Goal: Use online tool/utility: Use online tool/utility

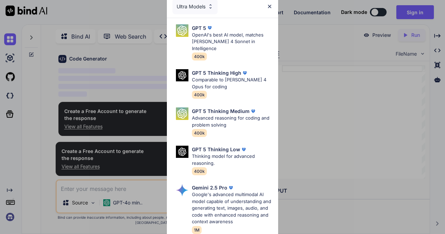
scroll to position [25, 0]
click at [272, 8] on img at bounding box center [269, 6] width 6 height 6
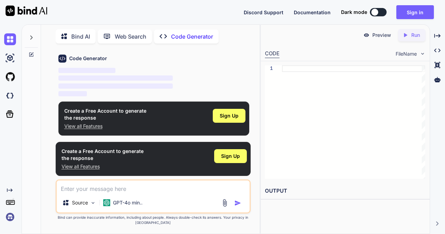
type textarea "x"
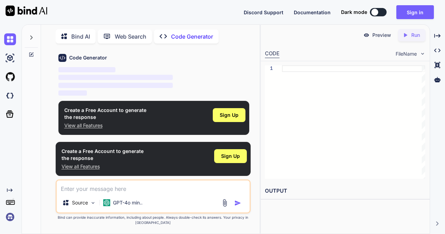
click at [76, 192] on textarea at bounding box center [153, 186] width 193 height 13
paste textarea "Product list, Product details with images, Download option with password using …"
type textarea "Product list, Product details with images, Download option with password using …"
type textarea "x"
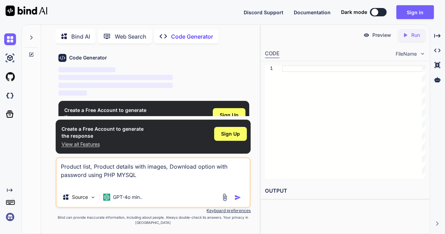
paste textarea "Add filter at top of the page"
type textarea "Product list, Product details with images, Download option with password using …"
type textarea "x"
click at [163, 175] on textarea "Product list, Product details with images, Download option with password using …" at bounding box center [153, 172] width 193 height 29
type textarea "Product list, Product details with images, Download option with password using …"
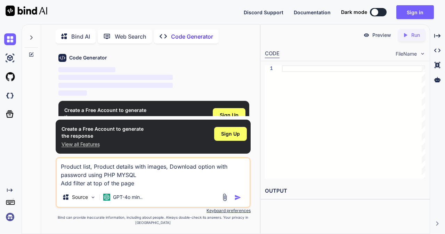
type textarea "x"
click at [140, 182] on textarea "Product list, Product details with images, Download option with password using …" at bounding box center [153, 172] width 193 height 29
type textarea "Product list, Product details with images, Download option with password using …"
type textarea "x"
paste textarea "Use multiple images with preview option"
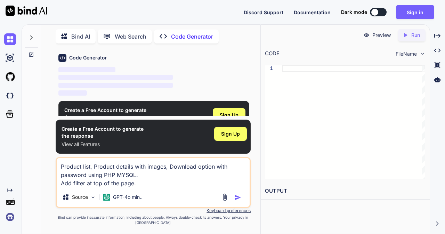
type textarea "Product list, Product details with images, Download option with password using …"
type textarea "x"
click at [147, 174] on textarea "Product list, Product details with images, Download option with password using …" at bounding box center [153, 172] width 193 height 29
type textarea "Product list, Product details with images, Download option with password using …"
type textarea "x"
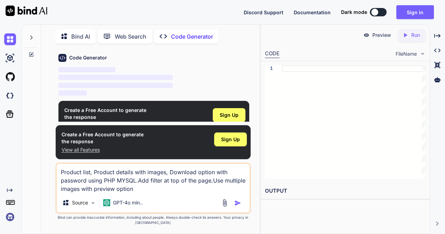
click at [139, 188] on textarea "Product list, Product details with images, Download option with password using …" at bounding box center [153, 178] width 193 height 29
type textarea "Product list, Product details with images, Download option with password using …"
type textarea "x"
paste textarea "Make Download as a zip file.Add footer with copyright and contact details."
type textarea "Product list, Product details with images, Download option with password using …"
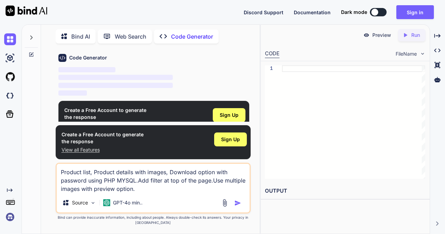
type textarea "x"
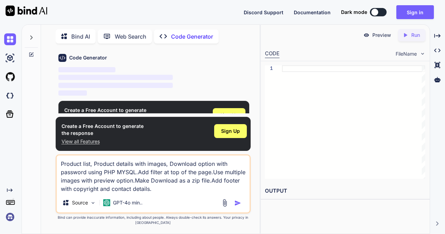
paste textarea "Add title as FRE APPS & DESIGNS"
type textarea "Product list, Product details with images, Download option with password using …"
type textarea "x"
type textarea "Product list, Product details with images, Download option with password using …"
type textarea "x"
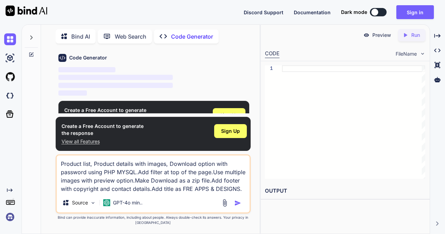
paste textarea "Add some free products to download without password. Add free in all prices fil…"
type textarea "Product list, Product details with images, Download option with password using …"
type textarea "x"
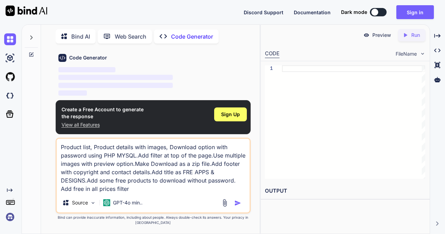
type textarea "Product list, Product details with images, Download option with password using …"
type textarea "x"
type textarea "Product list, Product details with images, Download option with password using …"
type textarea "x"
paste textarea "Generate a admin page to add and manage product catalog for this project"
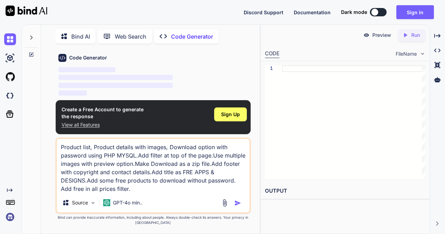
type textarea "Product list, Product details with images, Download option with password using …"
type textarea "x"
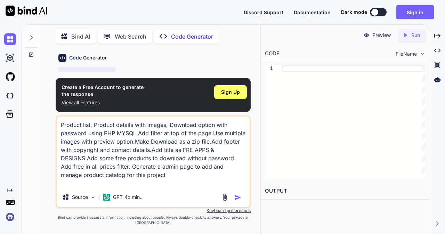
click at [238, 198] on img "button" at bounding box center [237, 197] width 7 height 7
click at [160, 180] on textarea "Product list, Product details with images, Download option with password using …" at bounding box center [153, 151] width 193 height 71
click at [236, 198] on img "button" at bounding box center [237, 197] width 7 height 7
click at [153, 177] on textarea "Product list, Product details with images, Download option with password using …" at bounding box center [153, 151] width 193 height 71
type textarea "Product list, Product details with images, Download option with password using …"
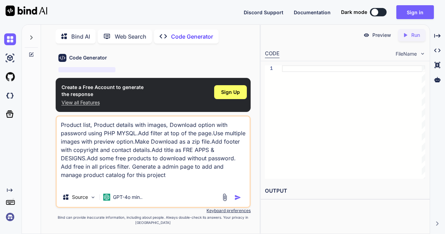
type textarea "x"
type textarea "Product list, Product details with images, Download option with password using …"
click at [231, 90] on span "Sign Up" at bounding box center [230, 92] width 19 height 7
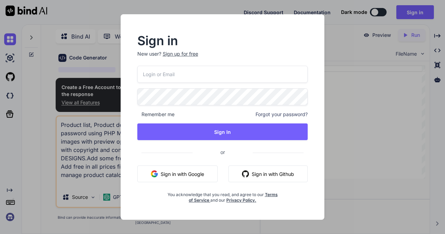
click at [172, 171] on button "Sign in with Google" at bounding box center [177, 173] width 80 height 17
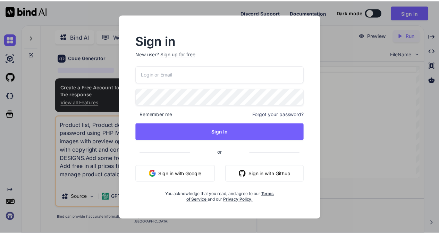
scroll to position [7, 0]
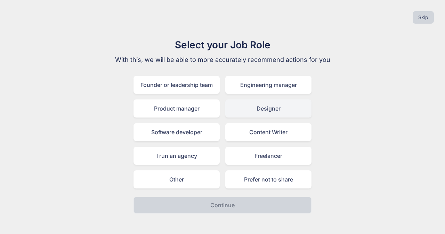
click at [257, 109] on div "Designer" at bounding box center [268, 108] width 86 height 18
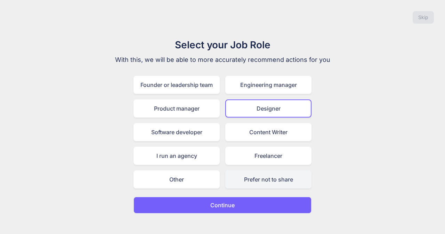
click at [263, 184] on div "Prefer not to share" at bounding box center [268, 179] width 86 height 18
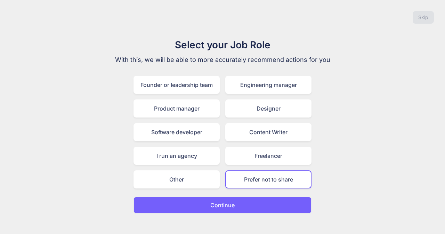
click at [241, 201] on button "Continue" at bounding box center [222, 205] width 178 height 17
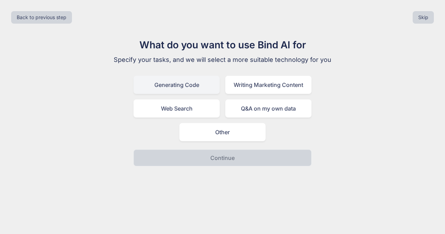
click at [191, 86] on div "Generating Code" at bounding box center [176, 85] width 86 height 18
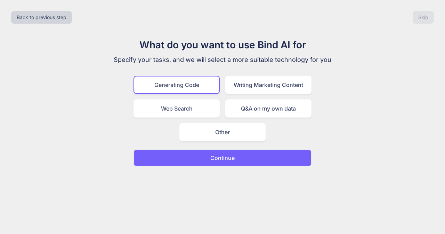
click at [231, 158] on p "Continue" at bounding box center [222, 158] width 24 height 8
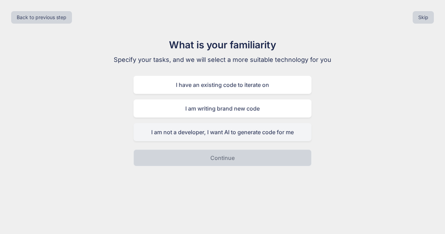
click at [257, 135] on div "I am not a developer, I want AI to generate code for me" at bounding box center [222, 132] width 178 height 18
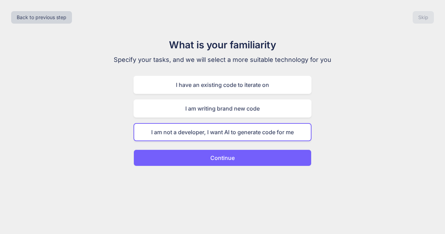
click at [222, 167] on div "Back to previous step Skip What is your familiarity Specify your tasks, and we …" at bounding box center [222, 117] width 445 height 234
click at [223, 161] on p "Continue" at bounding box center [222, 158] width 24 height 8
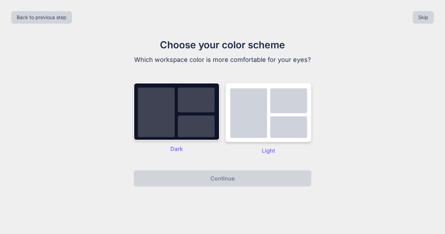
click at [255, 123] on img at bounding box center [268, 112] width 86 height 59
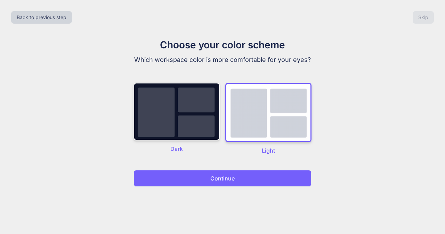
click at [249, 182] on button "Continue" at bounding box center [222, 178] width 178 height 17
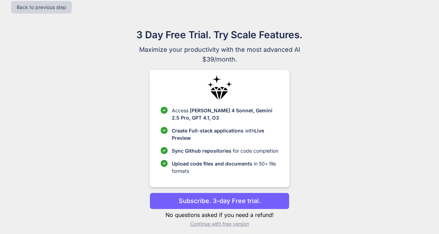
scroll to position [15, 0]
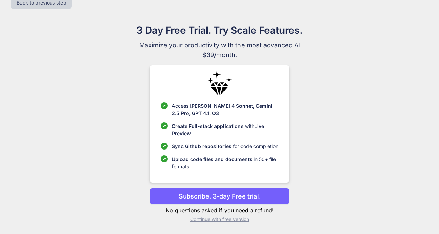
click at [222, 221] on p "Continue with free version" at bounding box center [220, 219] width 140 height 7
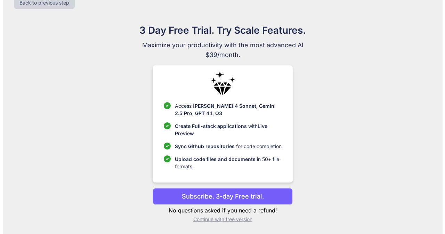
scroll to position [0, 0]
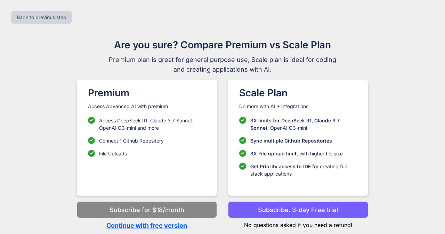
click at [159, 224] on p "Continue with free version" at bounding box center [147, 225] width 140 height 9
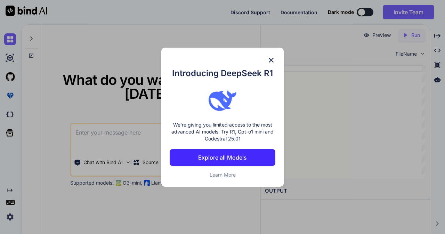
click at [270, 60] on img at bounding box center [271, 60] width 8 height 8
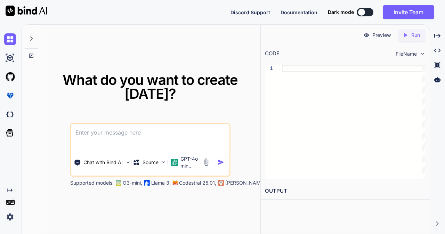
click at [131, 139] on textarea at bounding box center [150, 137] width 158 height 26
paste textarea "Product list, Product details with images, Download option with password using …"
type textarea "x"
type textarea "Product list, Product details with images, Download option with password using …"
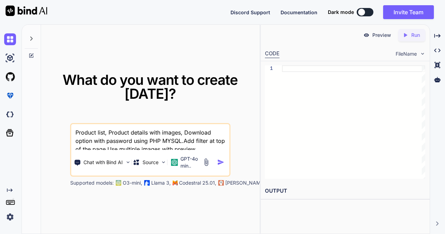
scroll to position [8, 0]
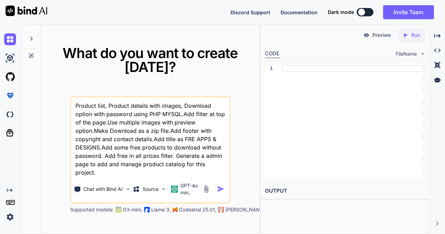
type textarea "x"
type textarea "Product list, Product details with images, Download option with password using …"
click at [218, 190] on img "button" at bounding box center [220, 188] width 7 height 7
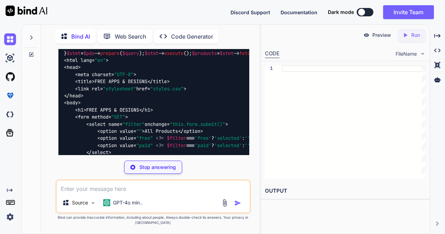
scroll to position [521, 0]
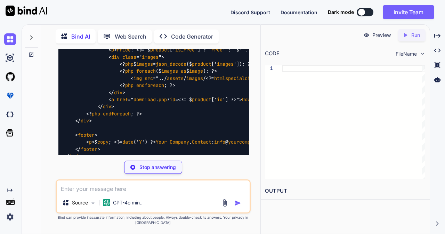
type textarea "x"
type textarea "CREATE TABLE products ( id INT AUTO_INCREMENT PRIMARY KEY, name VARCHAR(255) NO…"
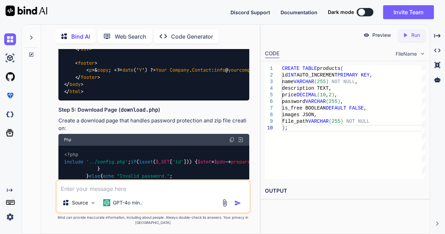
scroll to position [764, 0]
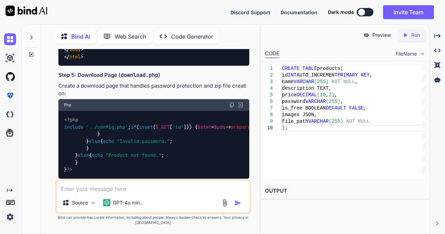
drag, startPoint x: 415, startPoint y: 35, endPoint x: 411, endPoint y: 39, distance: 5.2
click at [416, 35] on p "Run" at bounding box center [415, 35] width 9 height 7
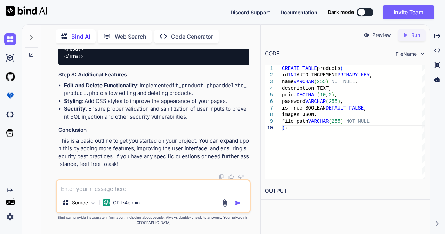
scroll to position [1899, 0]
click at [378, 35] on p "Preview" at bounding box center [381, 35] width 19 height 7
click at [421, 55] on img at bounding box center [422, 54] width 6 height 6
click at [409, 35] on icon "Created with Pixso." at bounding box center [406, 35] width 9 height 6
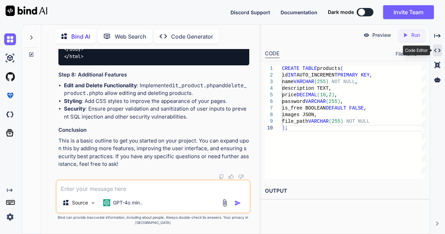
click at [437, 50] on icon "Created with Pixso." at bounding box center [437, 50] width 6 height 6
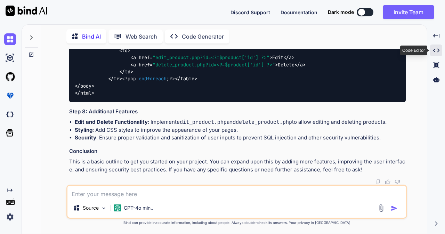
click at [436, 51] on icon "Created with Pixso." at bounding box center [436, 50] width 6 height 6
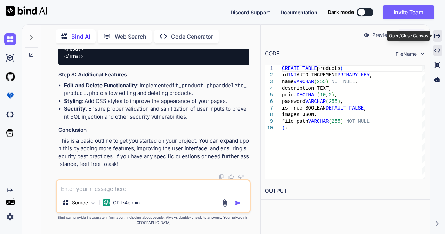
click at [435, 34] on icon "Created with Pixso." at bounding box center [437, 36] width 6 height 6
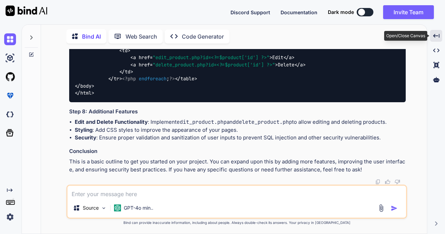
click at [435, 34] on icon "Created with Pixso." at bounding box center [436, 36] width 6 height 6
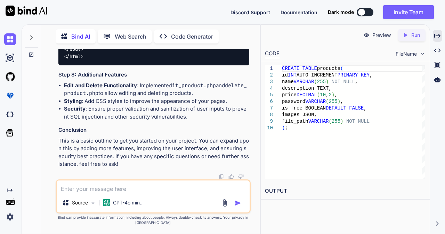
click at [188, 32] on p "Code Generator" at bounding box center [192, 36] width 42 height 8
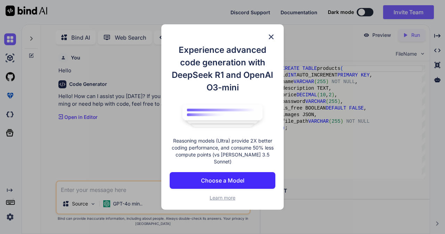
scroll to position [3, 0]
click at [271, 40] on img at bounding box center [271, 37] width 8 height 8
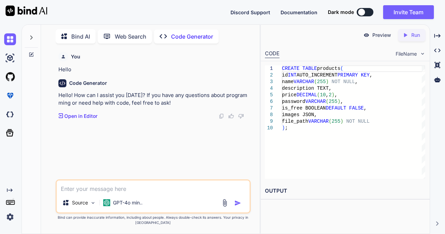
click at [81, 33] on p "Bind AI" at bounding box center [80, 36] width 19 height 8
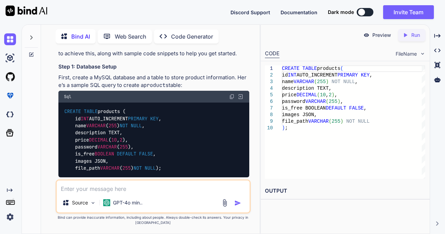
scroll to position [139, 0]
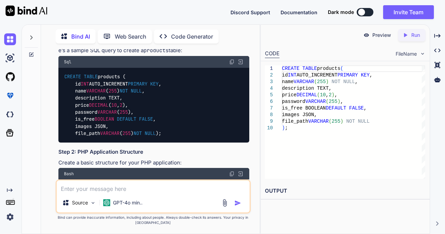
click at [372, 35] on p "Preview" at bounding box center [381, 35] width 19 height 7
click at [410, 39] on div "Created with Pixso. Run" at bounding box center [411, 35] width 27 height 13
type textarea "x"
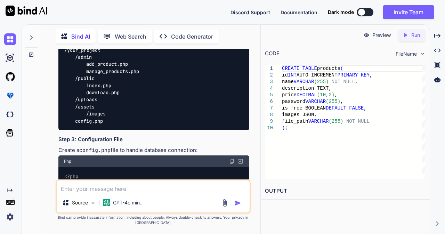
scroll to position [278, 0]
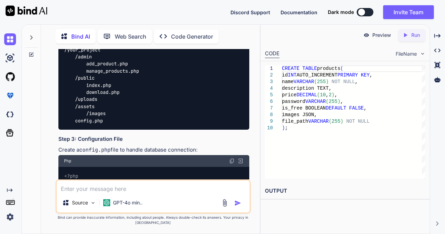
click at [388, 37] on p "Preview" at bounding box center [381, 35] width 19 height 7
click at [276, 192] on h2 "OUTPUT" at bounding box center [345, 191] width 168 height 16
click at [311, 215] on div "Preview Created with Pixso. Run CODE FileName 1 2 3 4 5 6 7 8 9 10 CREATE TABLE…" at bounding box center [344, 128] width 169 height 209
click at [409, 56] on span "FileName" at bounding box center [405, 53] width 21 height 7
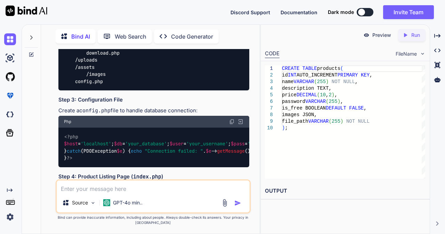
scroll to position [382, 0]
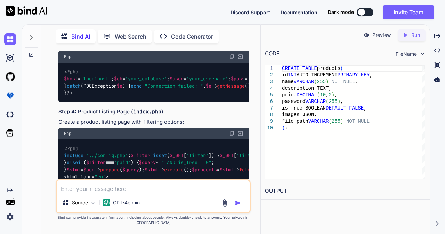
click at [241, 60] on img at bounding box center [240, 56] width 6 height 6
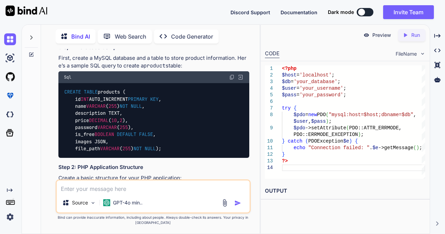
scroll to position [139, 0]
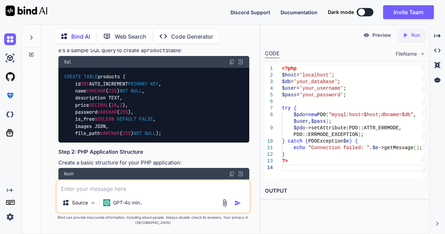
drag, startPoint x: 11, startPoint y: 115, endPoint x: 41, endPoint y: 96, distance: 35.6
click at [41, 96] on div "Bind AI Web Search Created with Pixso. Code Generator You Product list, Product…" at bounding box center [150, 129] width 218 height 207
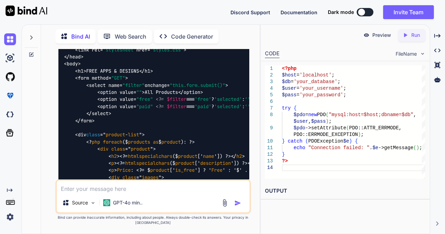
scroll to position [521, 0]
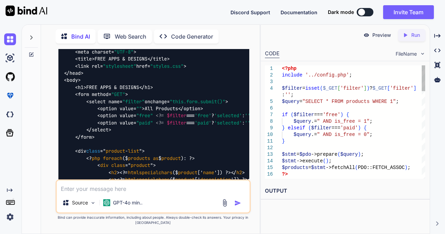
scroll to position [0, 0]
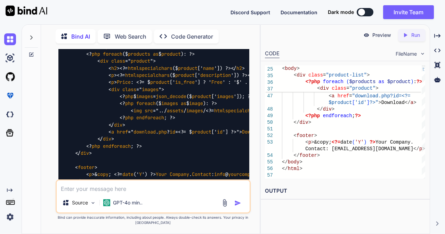
scroll to position [660, 0]
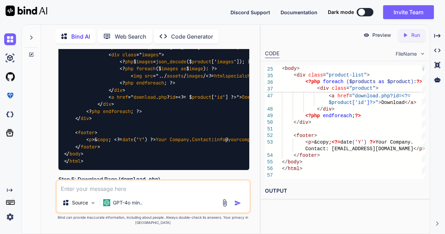
click at [377, 37] on p "Preview" at bounding box center [381, 35] width 19 height 7
click at [365, 36] on img at bounding box center [366, 35] width 6 height 6
type textarea "<?php endforeach; ?> </div> <a href="download.php?id=<?= $product['id'] ?>">Dow…"
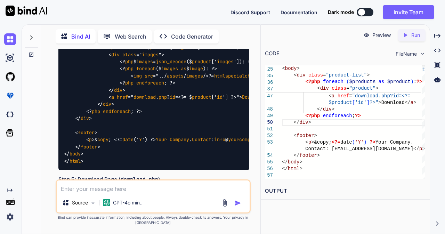
click at [321, 221] on div "Preview Created with Pixso. Run CODE FileName 45 46 47 48 49 50 51 52 53 54 55 …" at bounding box center [344, 128] width 169 height 209
click at [92, 202] on img at bounding box center [93, 203] width 6 height 6
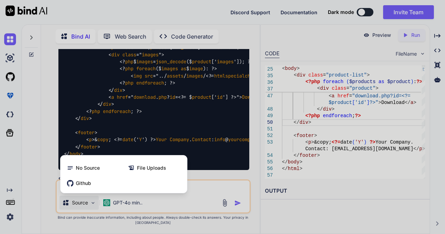
click at [240, 205] on div at bounding box center [222, 117] width 445 height 234
type textarea "x"
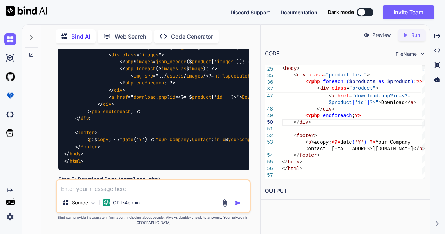
click at [241, 203] on img "button" at bounding box center [237, 202] width 7 height 7
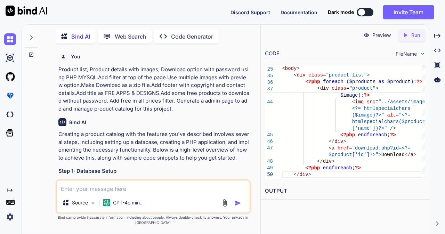
click at [148, 192] on textarea at bounding box center [153, 186] width 193 height 13
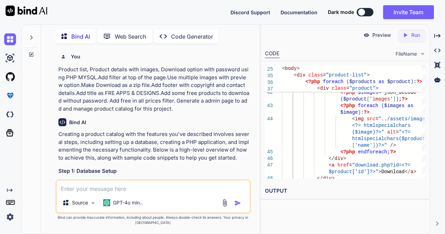
click at [376, 37] on p "Preview" at bounding box center [381, 35] width 19 height 7
click at [377, 37] on p "Preview" at bounding box center [381, 35] width 19 height 7
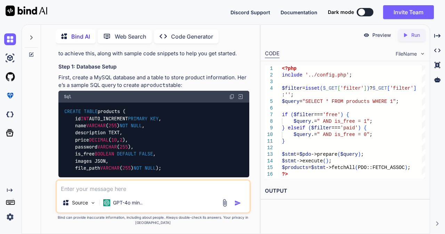
scroll to position [139, 0]
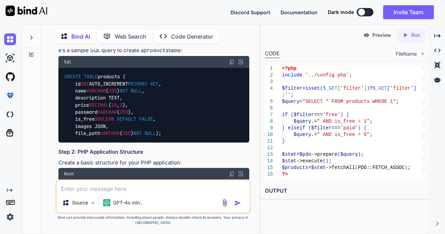
drag, startPoint x: 65, startPoint y: 76, endPoint x: 93, endPoint y: 141, distance: 70.3
click at [93, 141] on div "CREATE TABLE products ( id INT AUTO_INCREMENT PRIMARY KEY , name VARCHAR ( 255 …" at bounding box center [153, 105] width 191 height 75
copy code "CREATE TABLE products ( id INT AUTO_INCREMENT PRIMARY KEY , name VARCHAR ( 255 …"
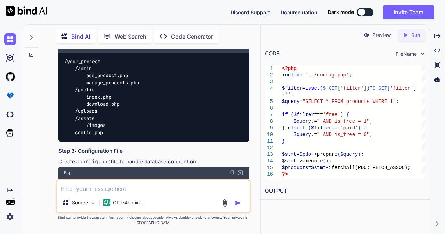
scroll to position [278, 0]
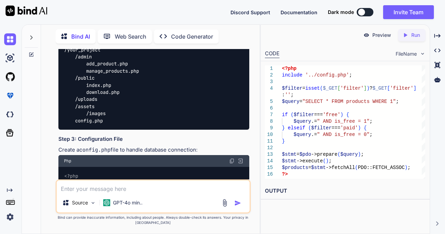
click at [89, 107] on code "/your_project /admin add_product.php manage_products.php /public index.php down…" at bounding box center [101, 85] width 75 height 78
copy code "uploads"
click at [85, 112] on code "/your_project /admin add_product.php manage_products.php /public index.php down…" at bounding box center [101, 85] width 75 height 78
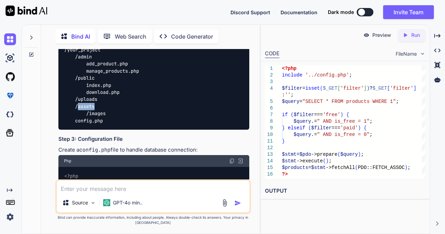
copy code "assets"
click at [98, 120] on code "/your_project /admin add_product.php manage_products.php /public index.php down…" at bounding box center [101, 85] width 75 height 78
copy code "images"
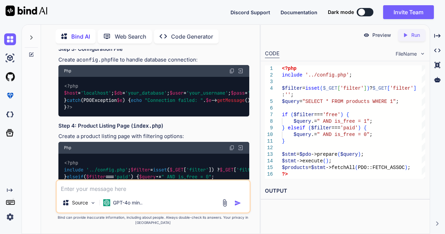
scroll to position [382, 0]
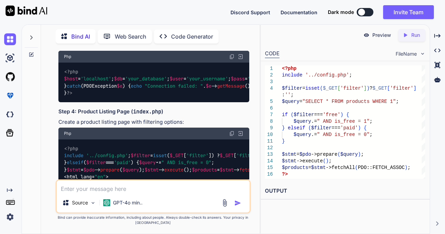
click at [230, 59] on img at bounding box center [232, 57] width 6 height 6
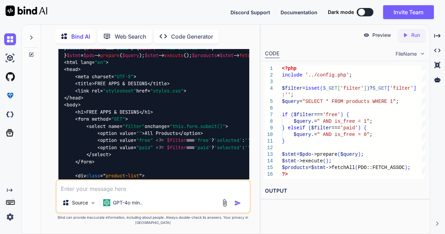
scroll to position [486, 0]
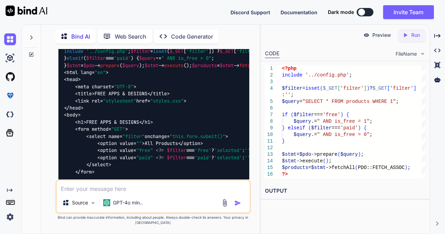
click at [231, 32] on img at bounding box center [232, 29] width 6 height 6
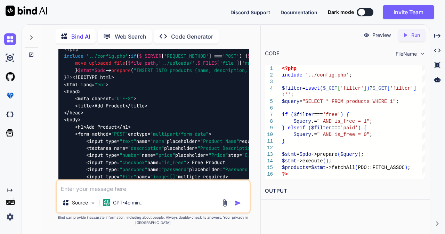
scroll to position [938, 0]
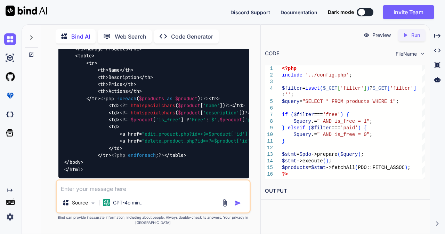
scroll to position [1216, 0]
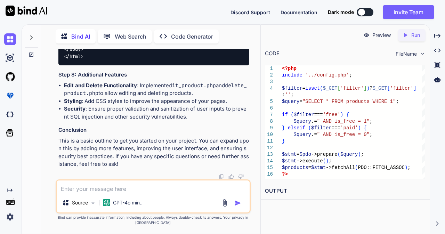
scroll to position [1563, 0]
copy code "manage_products"
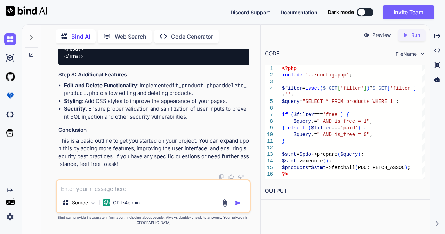
scroll to position [1899, 0]
click at [211, 129] on h3 "Conclusion" at bounding box center [153, 130] width 191 height 8
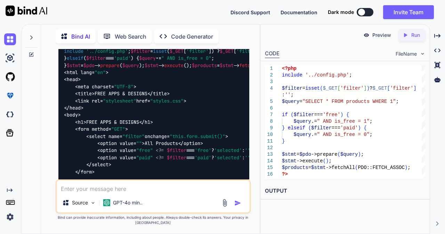
scroll to position [382, 0]
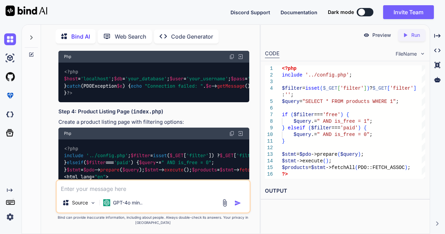
click at [100, 190] on textarea at bounding box center [153, 186] width 193 height 13
type textarea "x"
type textarea "s"
type textarea "x"
type textarea "st"
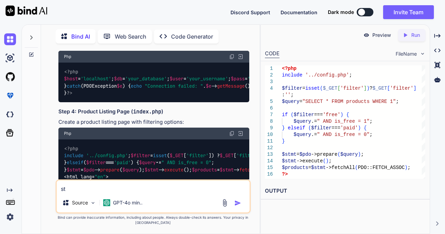
type textarea "x"
type textarea "sty"
type textarea "x"
type textarea "styl"
type textarea "x"
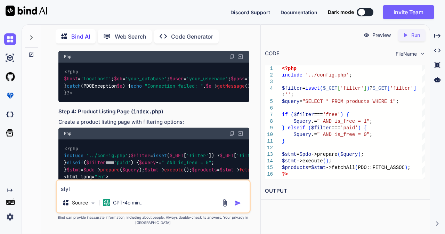
type textarea "style"
type textarea "x"
type textarea "style."
type textarea "x"
type textarea "style.c"
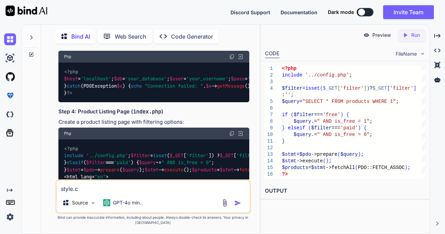
type textarea "x"
type textarea "style.cs"
type textarea "x"
type textarea "style.css"
type textarea "x"
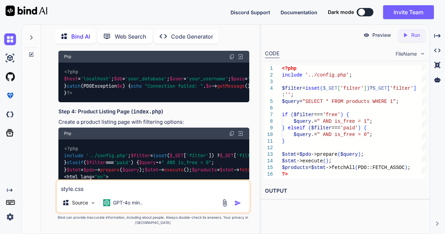
type textarea "style.css"
type textarea "x"
type textarea "style.css n"
type textarea "x"
type textarea "style.css no"
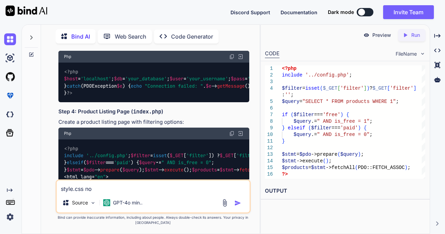
type textarea "x"
type textarea "style.css not"
type textarea "x"
type textarea "style.css not"
type textarea "x"
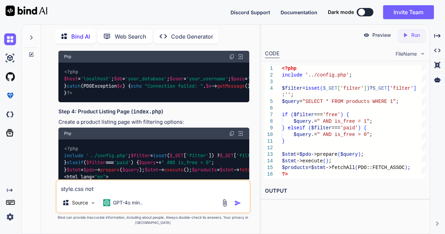
type textarea "style.css not f"
type textarea "x"
type textarea "style.css not fo"
type textarea "x"
type textarea "style.css not fou"
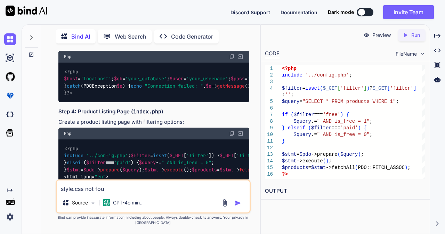
type textarea "x"
type textarea "style.css not foun"
type textarea "x"
type textarea "style.css not found"
type textarea "x"
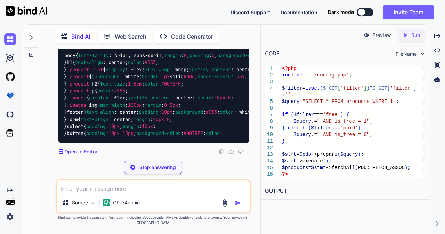
scroll to position [2077, 0]
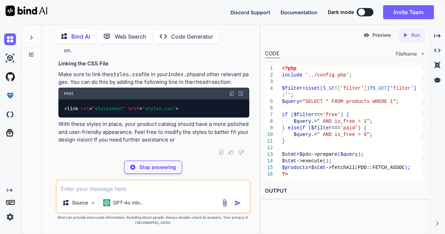
type textarea "x"
type textarea "}"
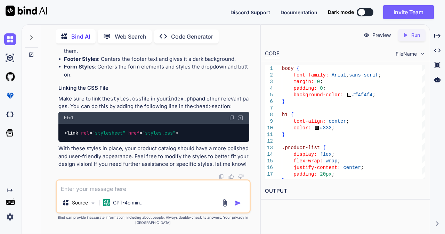
scroll to position [2251, 0]
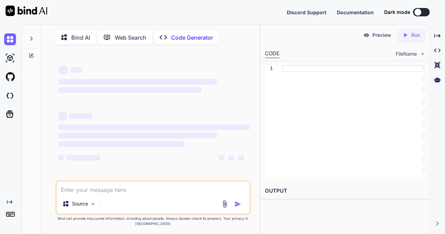
type textarea "x"
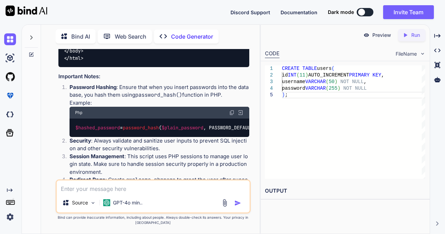
scroll to position [495, 0]
